Goal: Feedback & Contribution: Contribute content

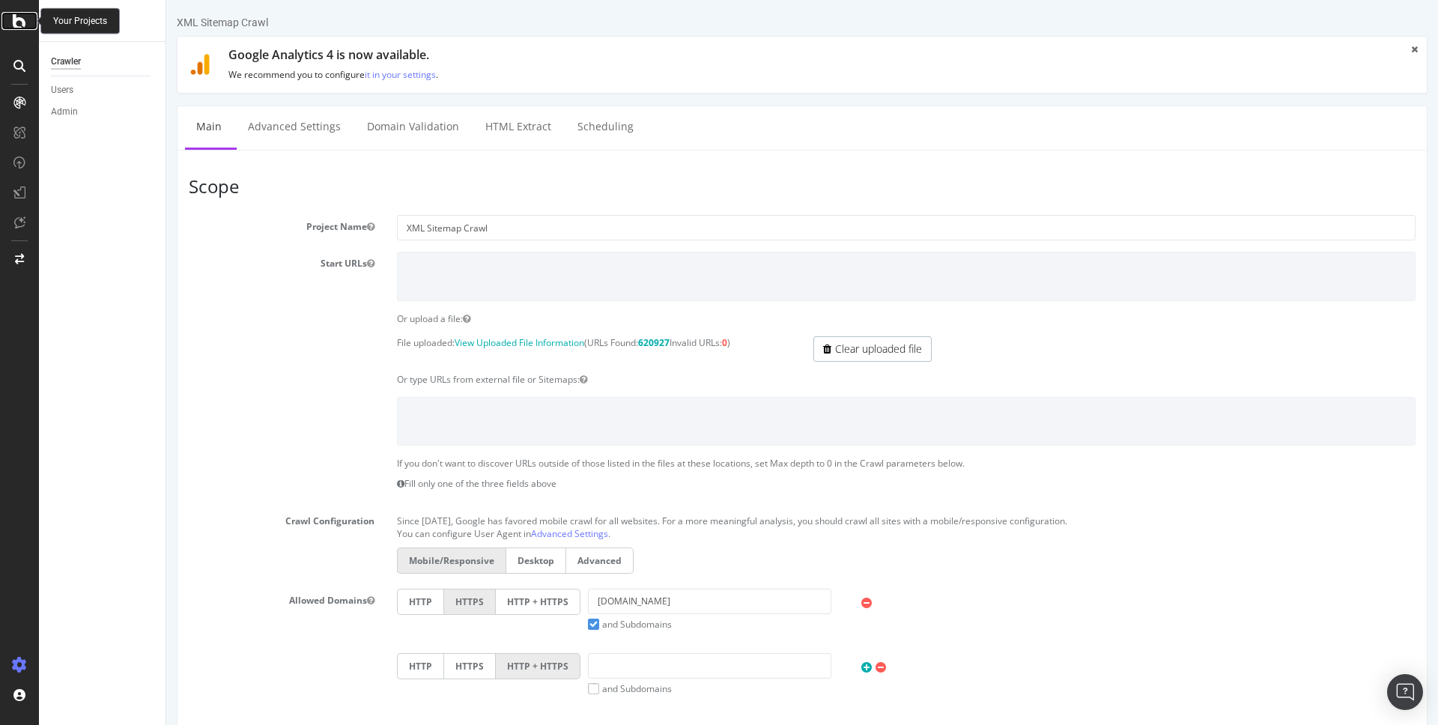
click at [28, 19] on div at bounding box center [19, 21] width 36 height 18
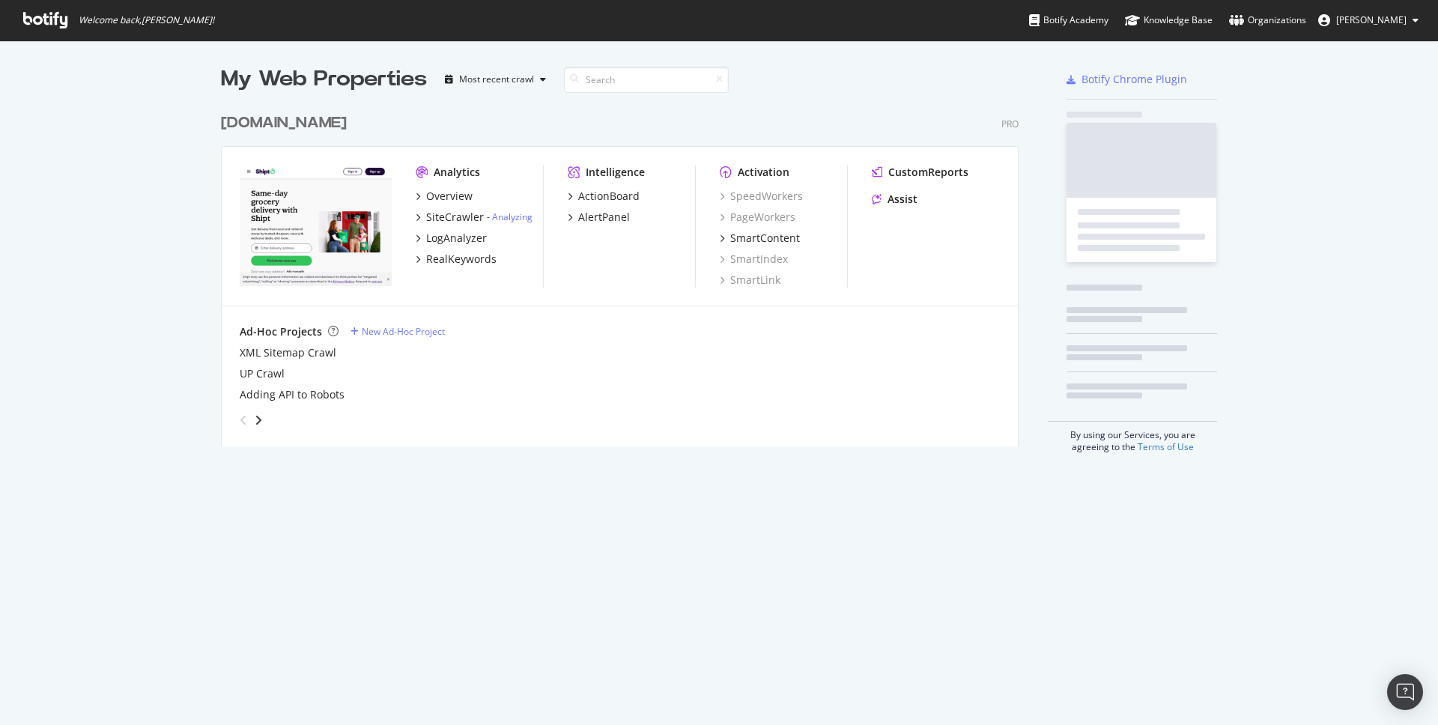
scroll to position [725, 1438]
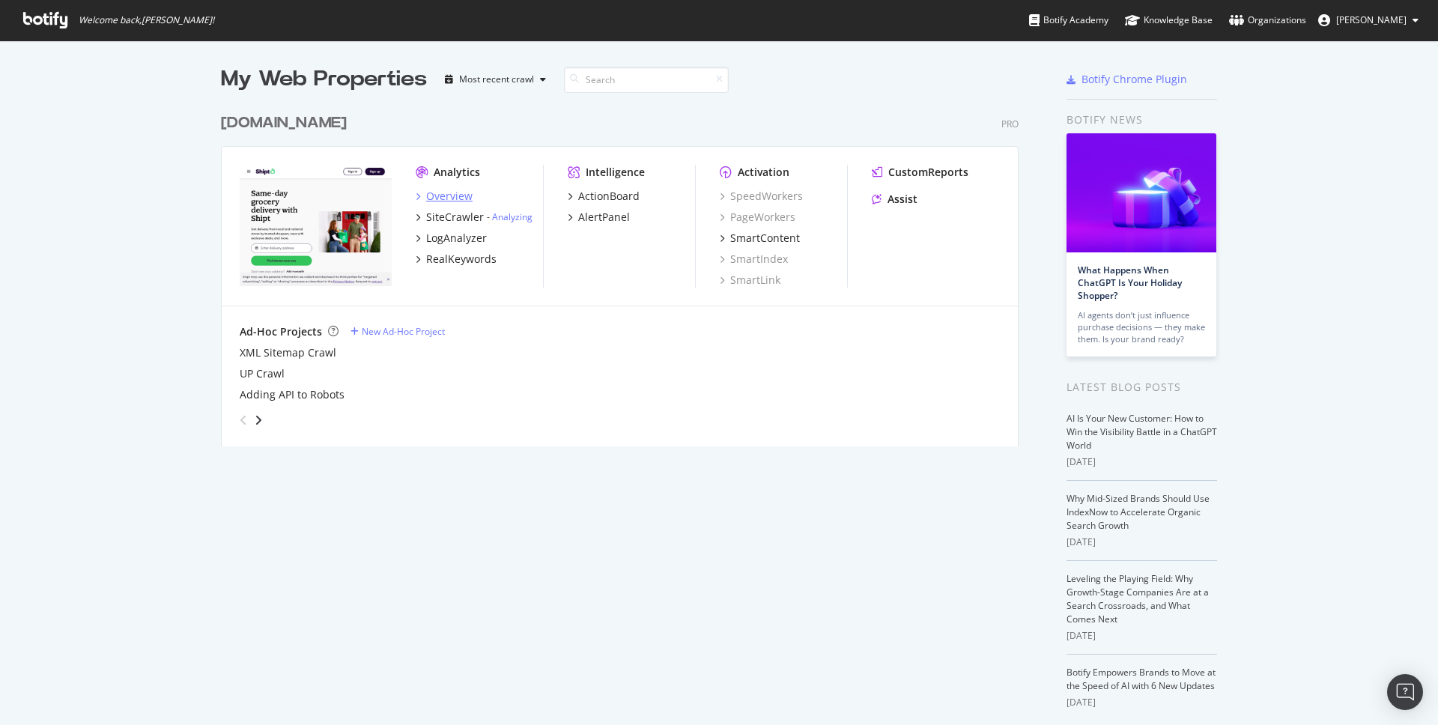
click at [458, 199] on div "Overview" at bounding box center [449, 196] width 46 height 15
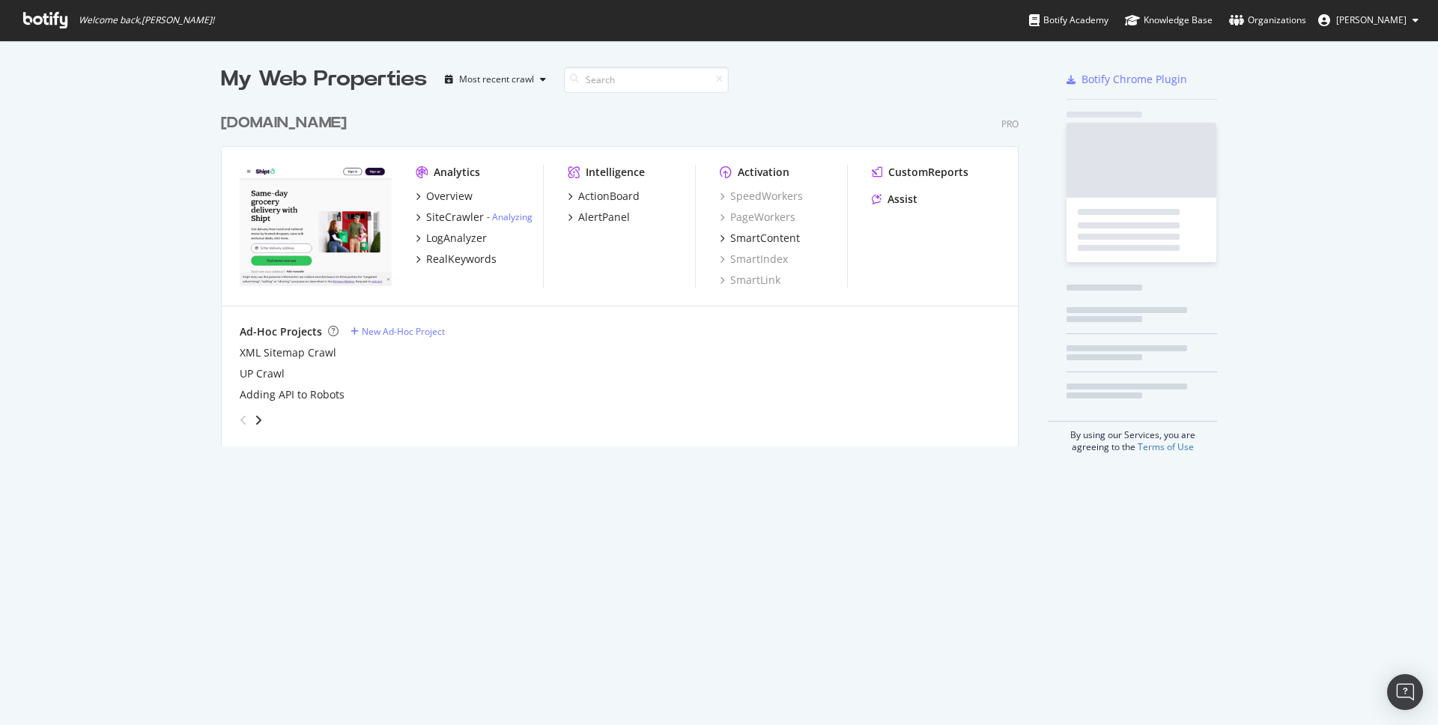
scroll to position [725, 1438]
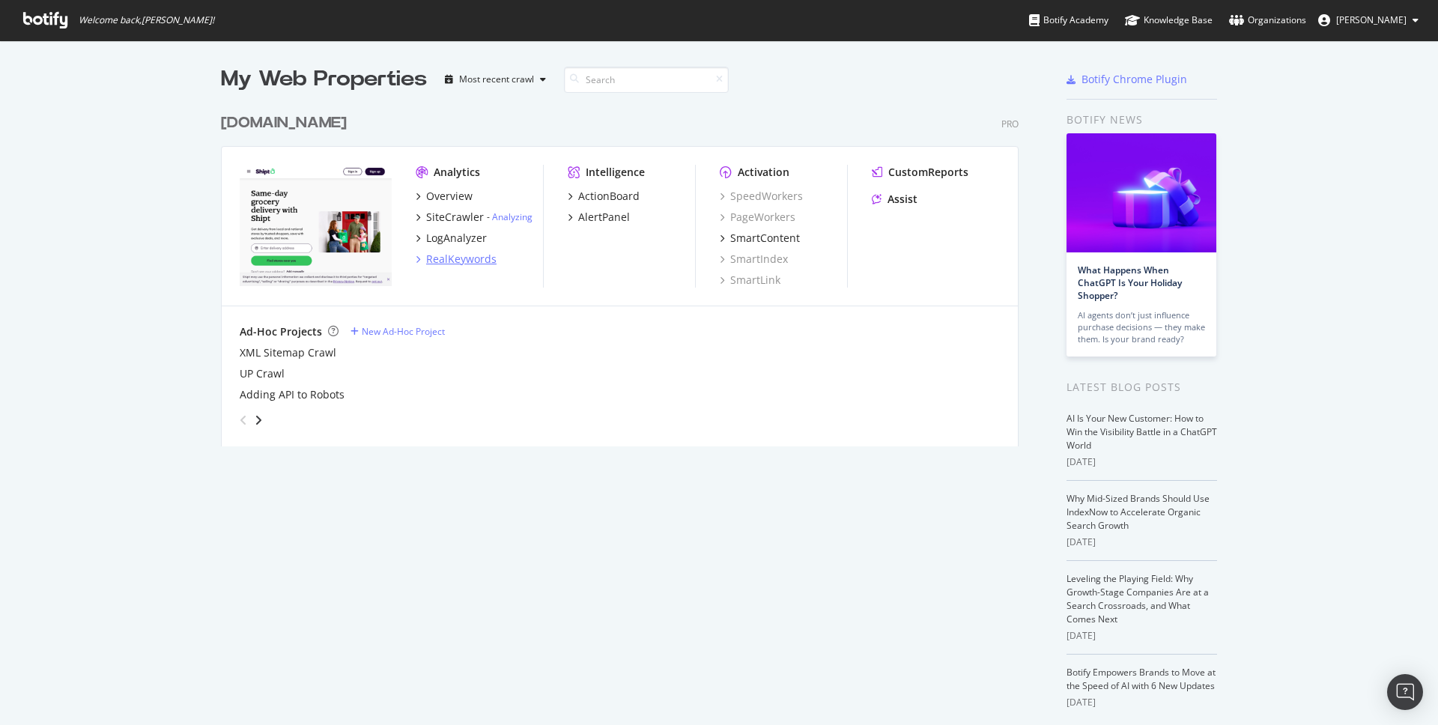
click at [455, 255] on div "RealKeywords" at bounding box center [461, 259] width 70 height 15
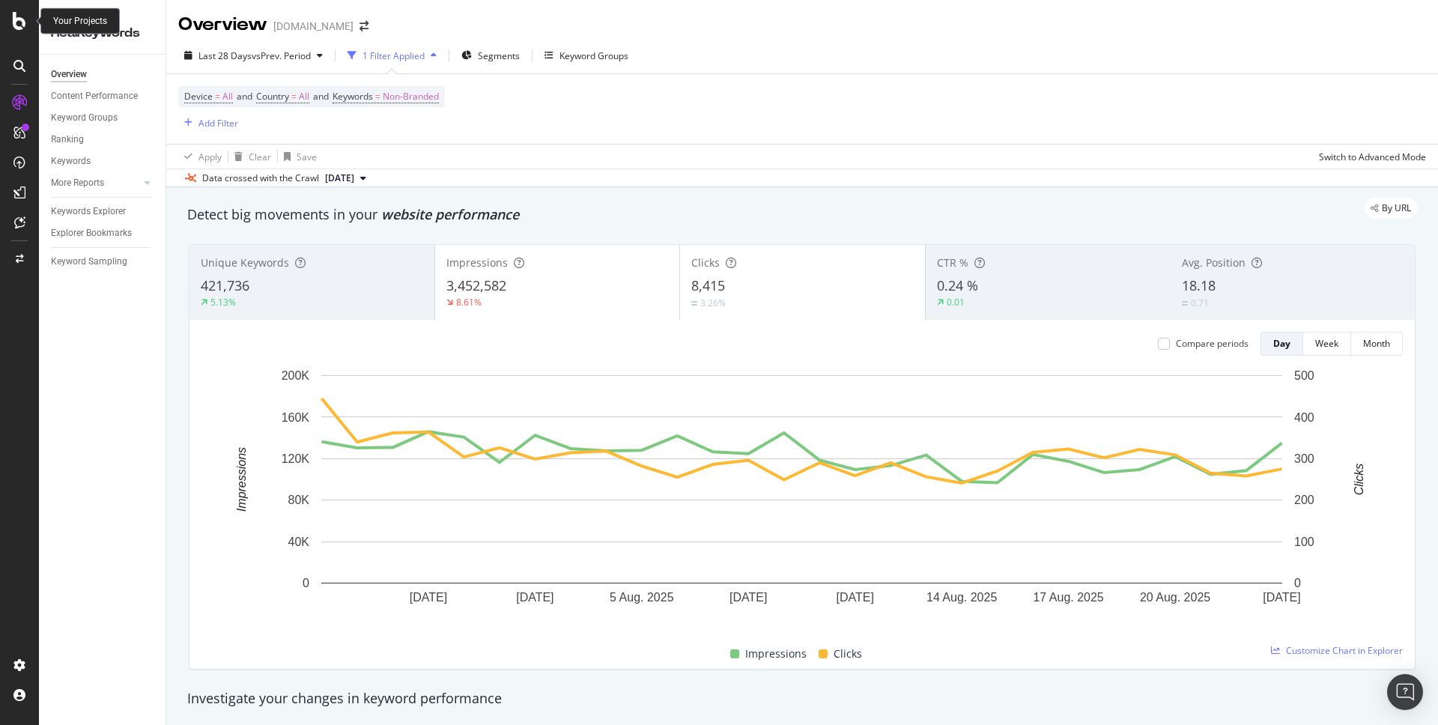
click at [20, 25] on icon at bounding box center [19, 21] width 13 height 18
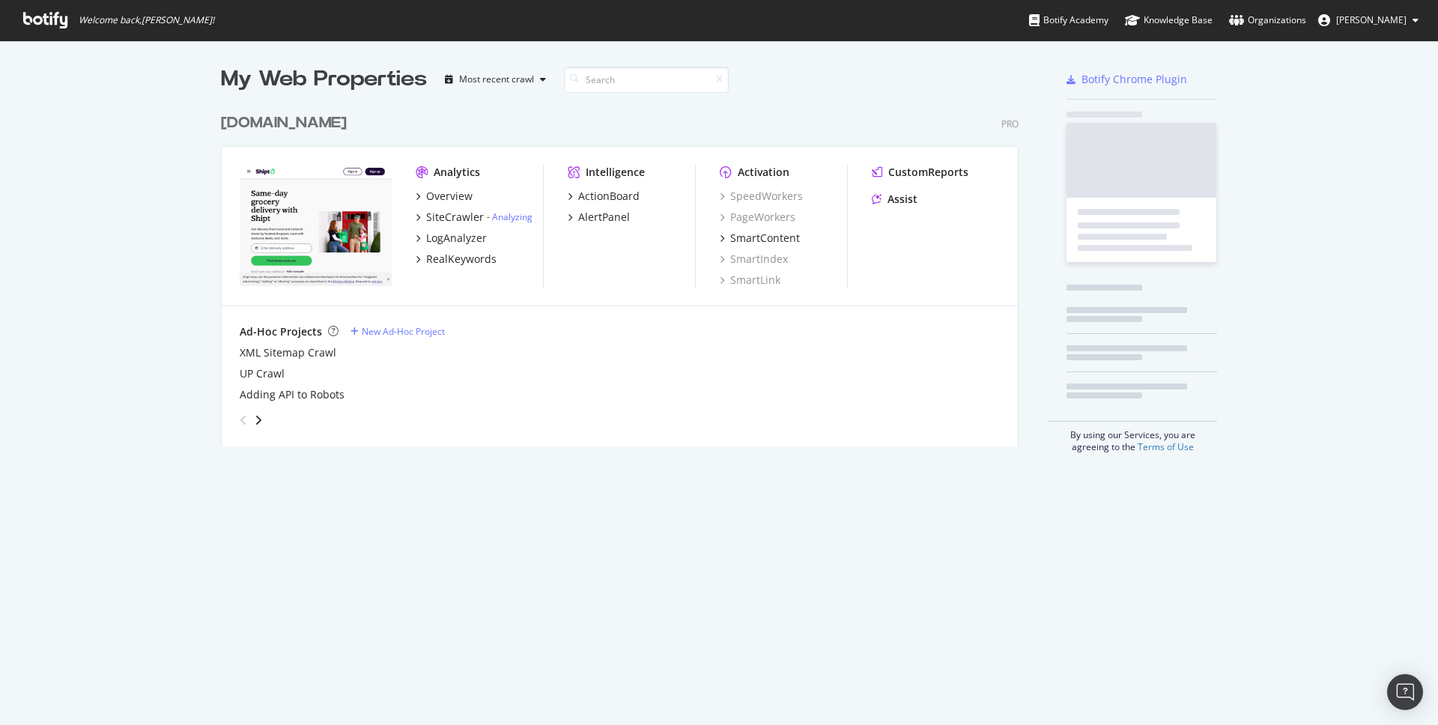
scroll to position [725, 1438]
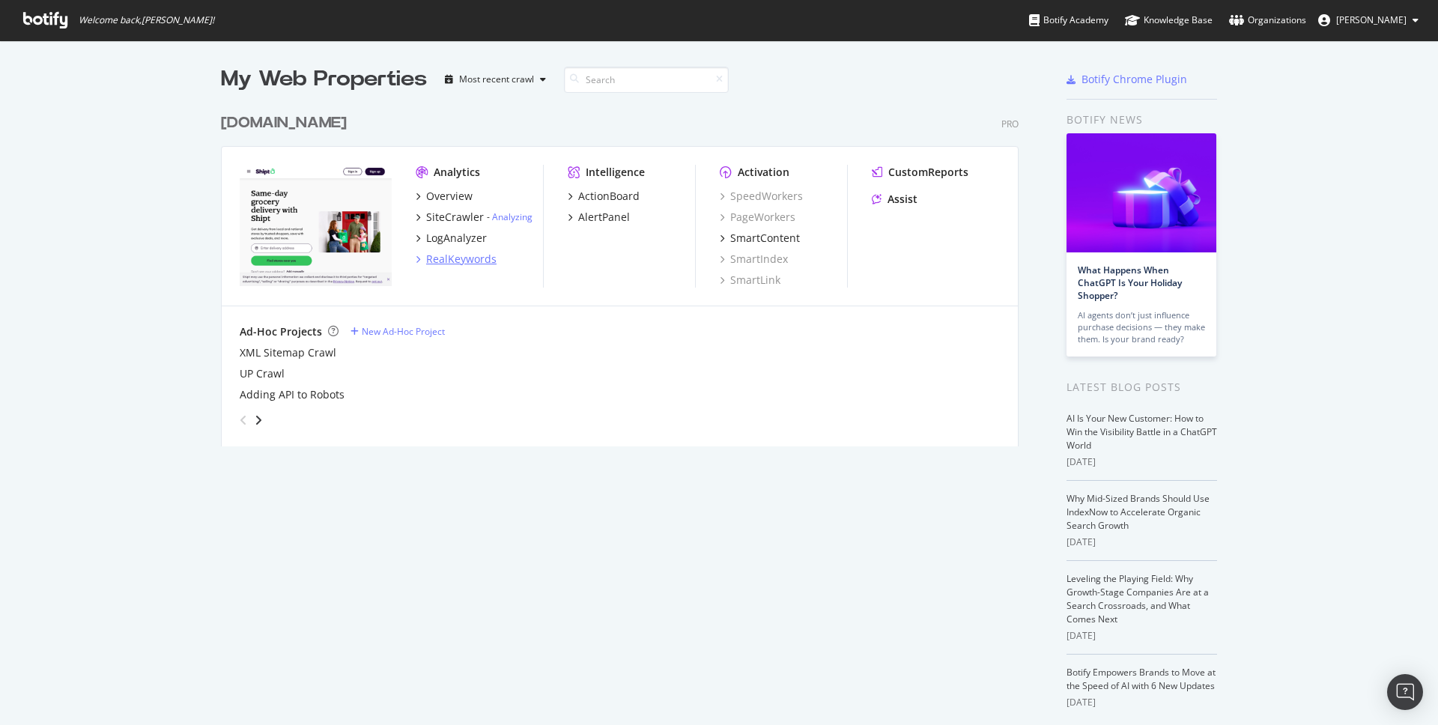
click at [485, 256] on div "RealKeywords" at bounding box center [461, 259] width 70 height 15
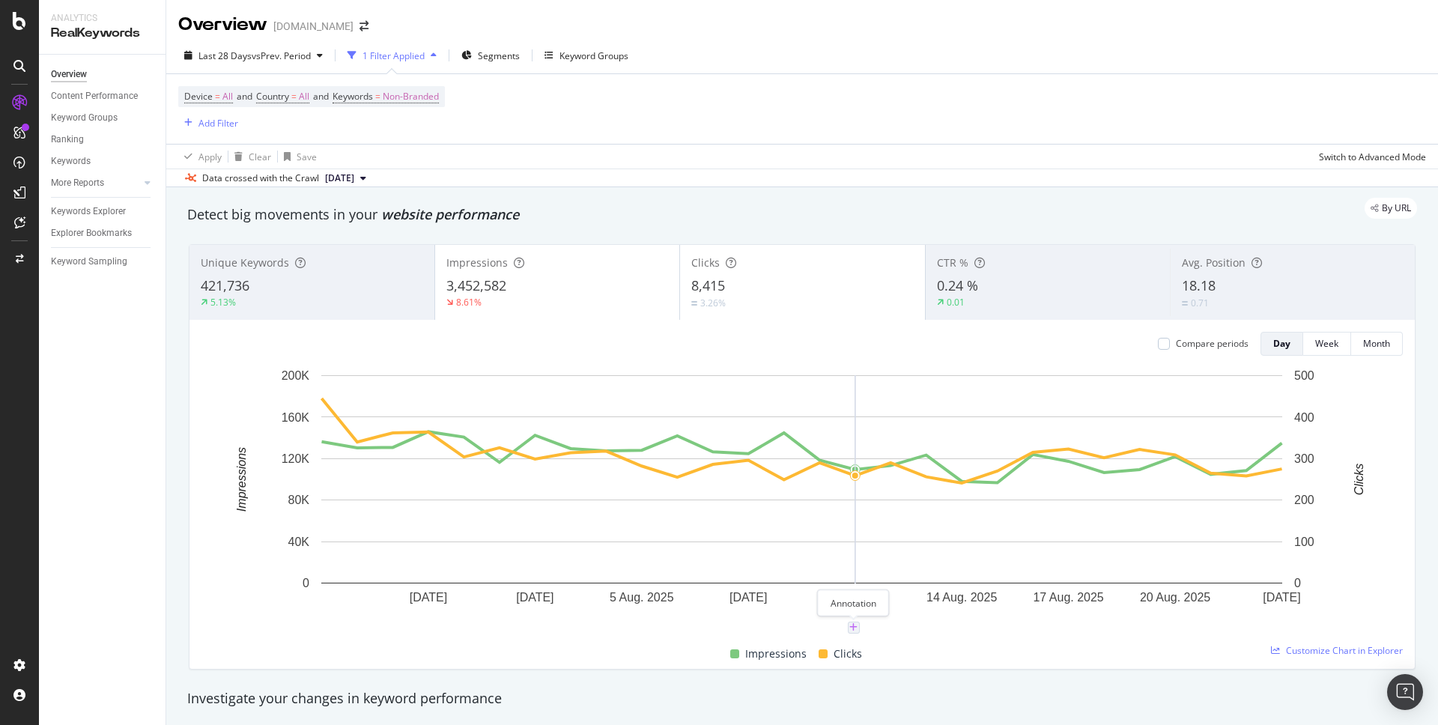
click at [852, 626] on icon "plus" at bounding box center [854, 627] width 8 height 9
click at [820, 530] on textarea at bounding box center [853, 538] width 133 height 46
type textarea "Ungated GHP"
click at [900, 587] on div "Save" at bounding box center [910, 584] width 20 height 13
click at [918, 496] on icon "xmark" at bounding box center [917, 491] width 7 height 9
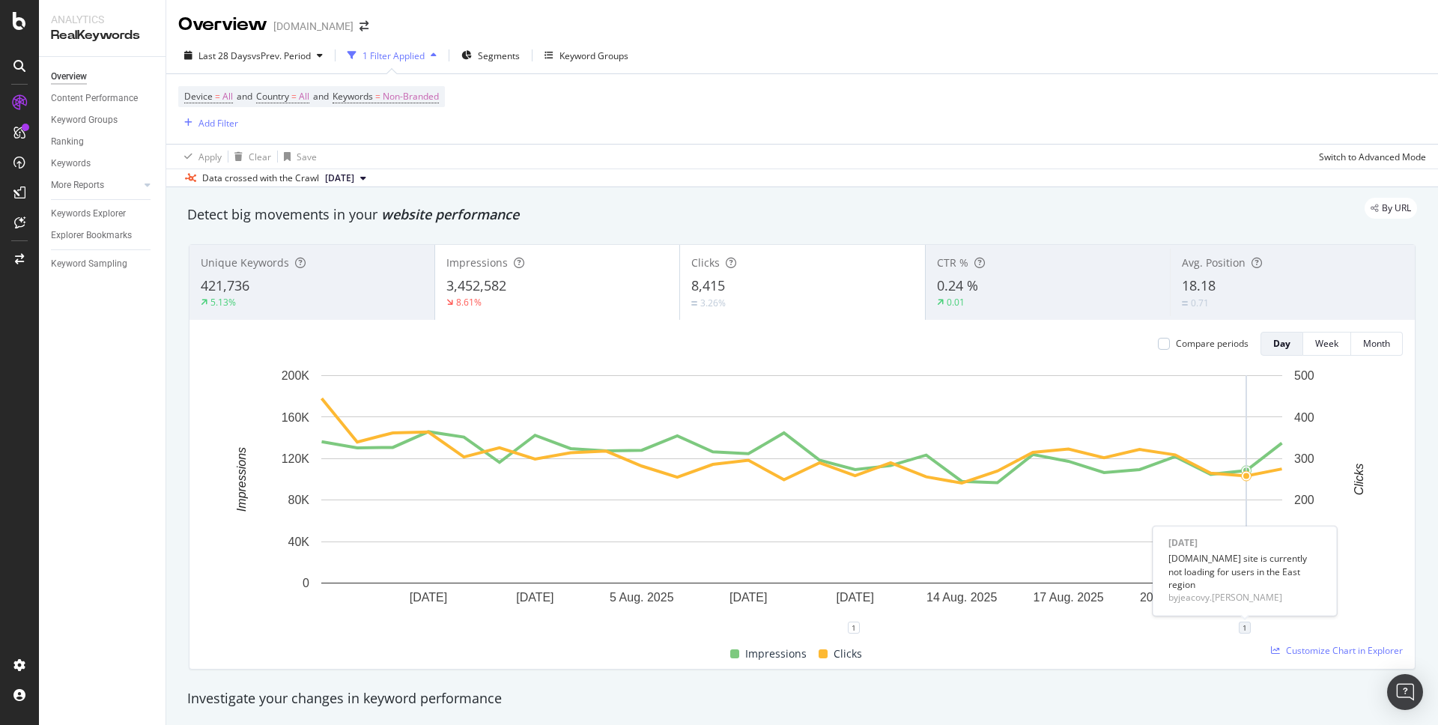
click at [1239, 626] on div "1" at bounding box center [1245, 628] width 12 height 12
click at [1115, 630] on div "1 1" at bounding box center [803, 634] width 1202 height 12
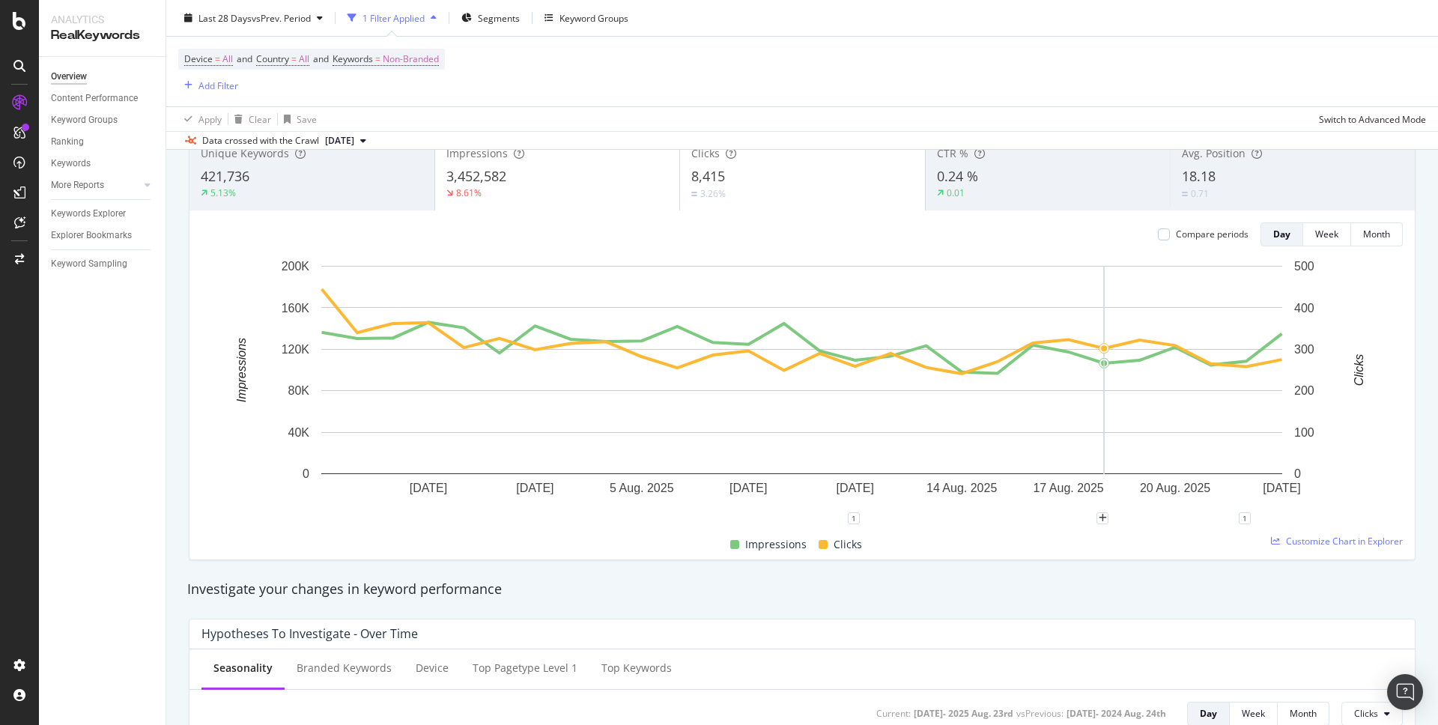
scroll to position [111, 0]
